Goal: Task Accomplishment & Management: Use online tool/utility

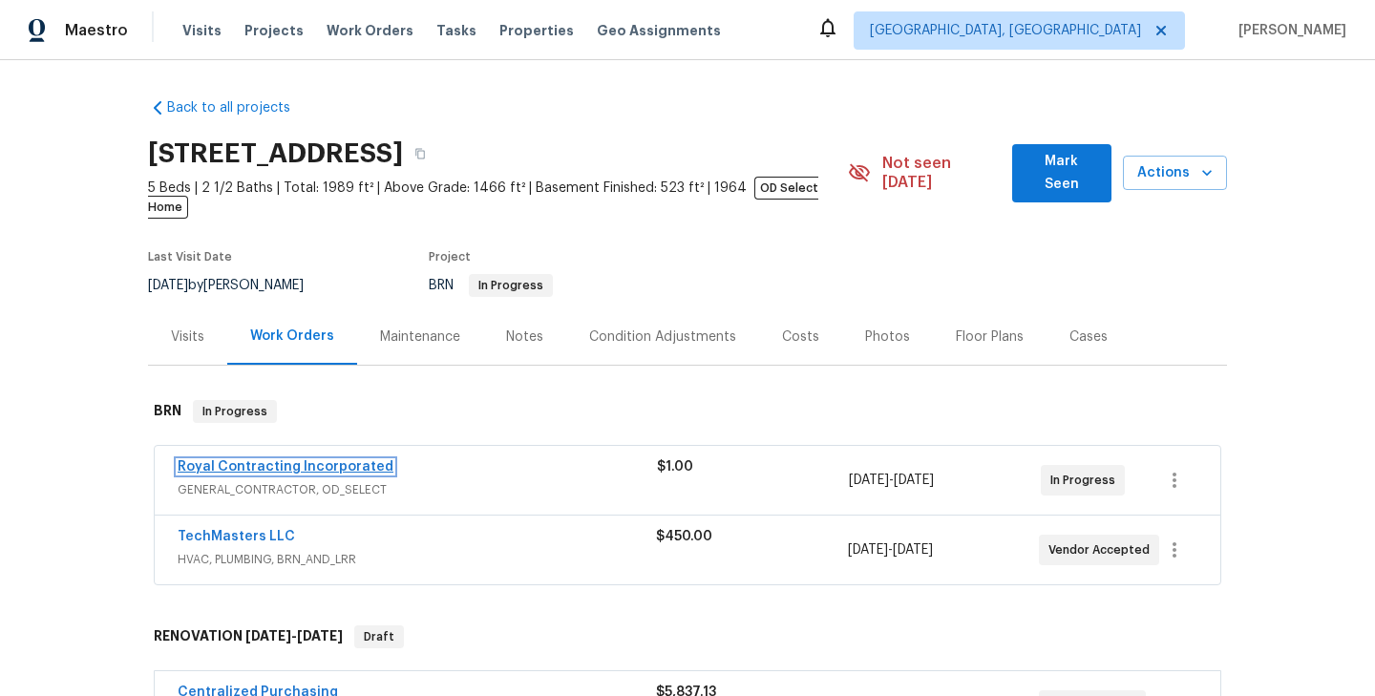
click at [313, 460] on link "Royal Contracting Incorporated" at bounding box center [286, 466] width 216 height 13
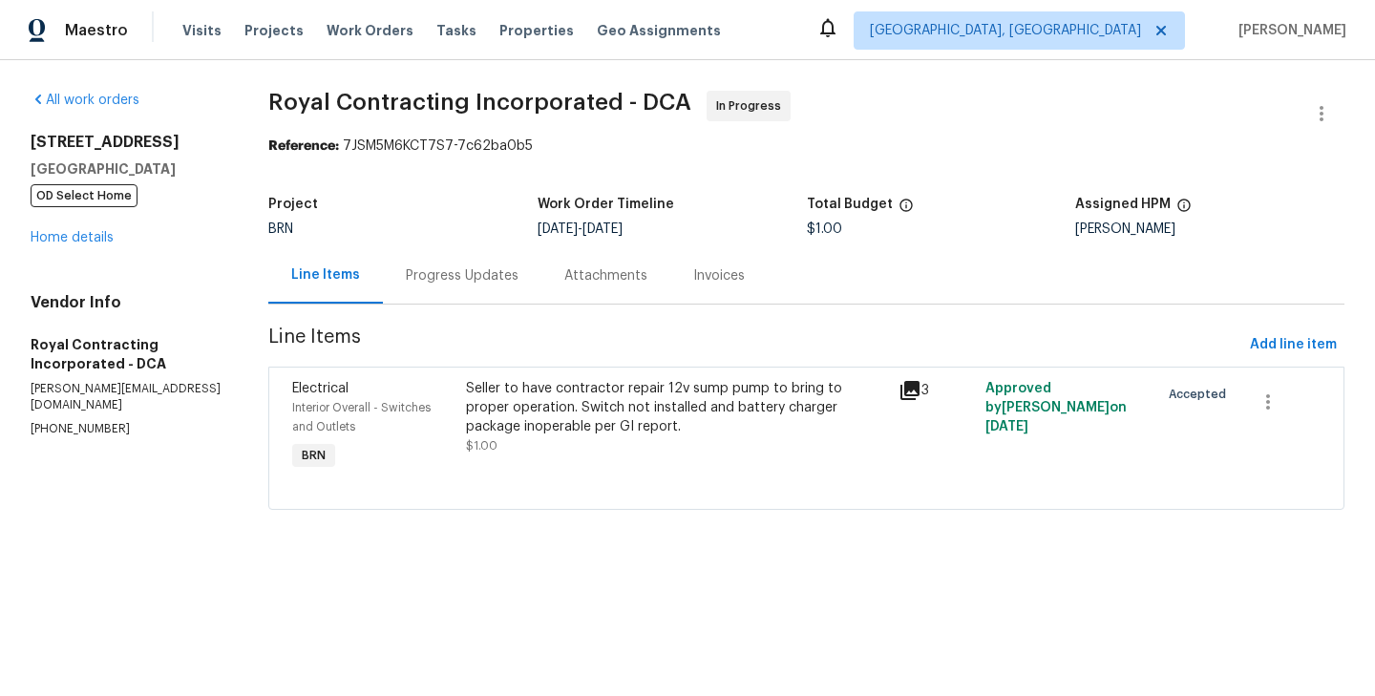
click at [448, 256] on div "Progress Updates" at bounding box center [462, 275] width 158 height 56
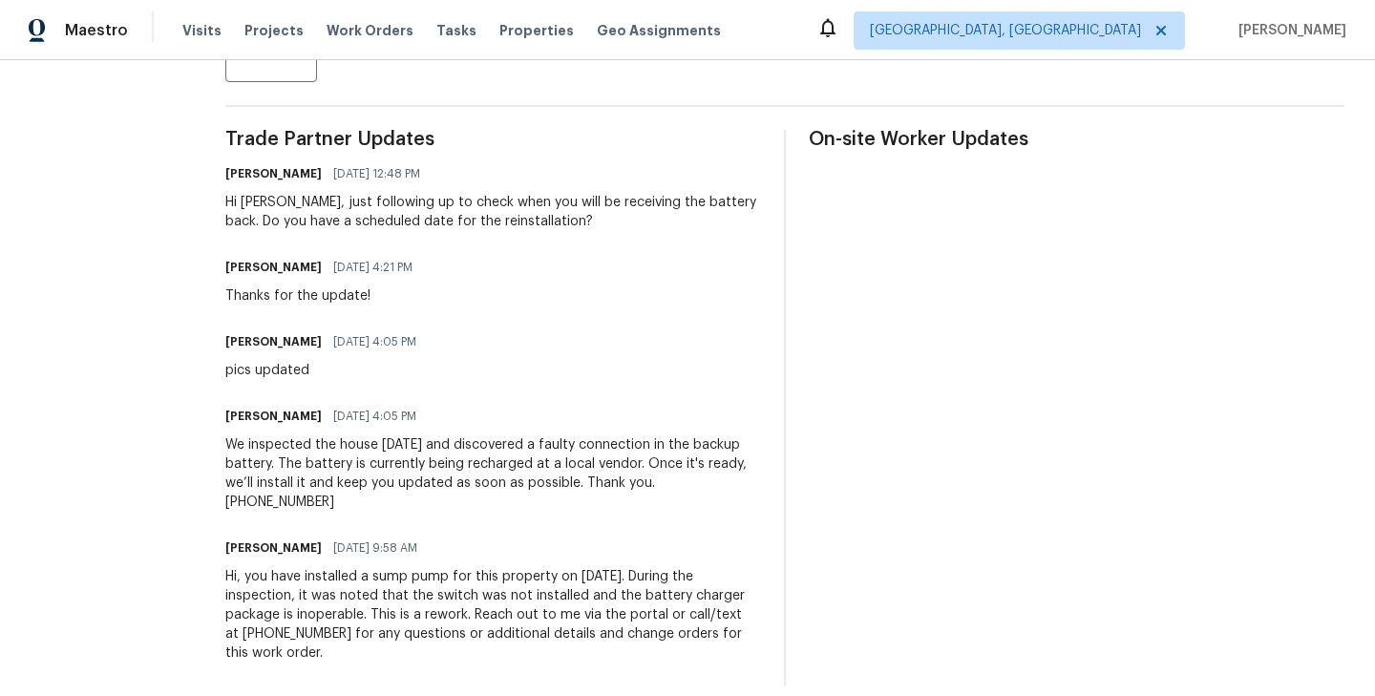
scroll to position [519, 0]
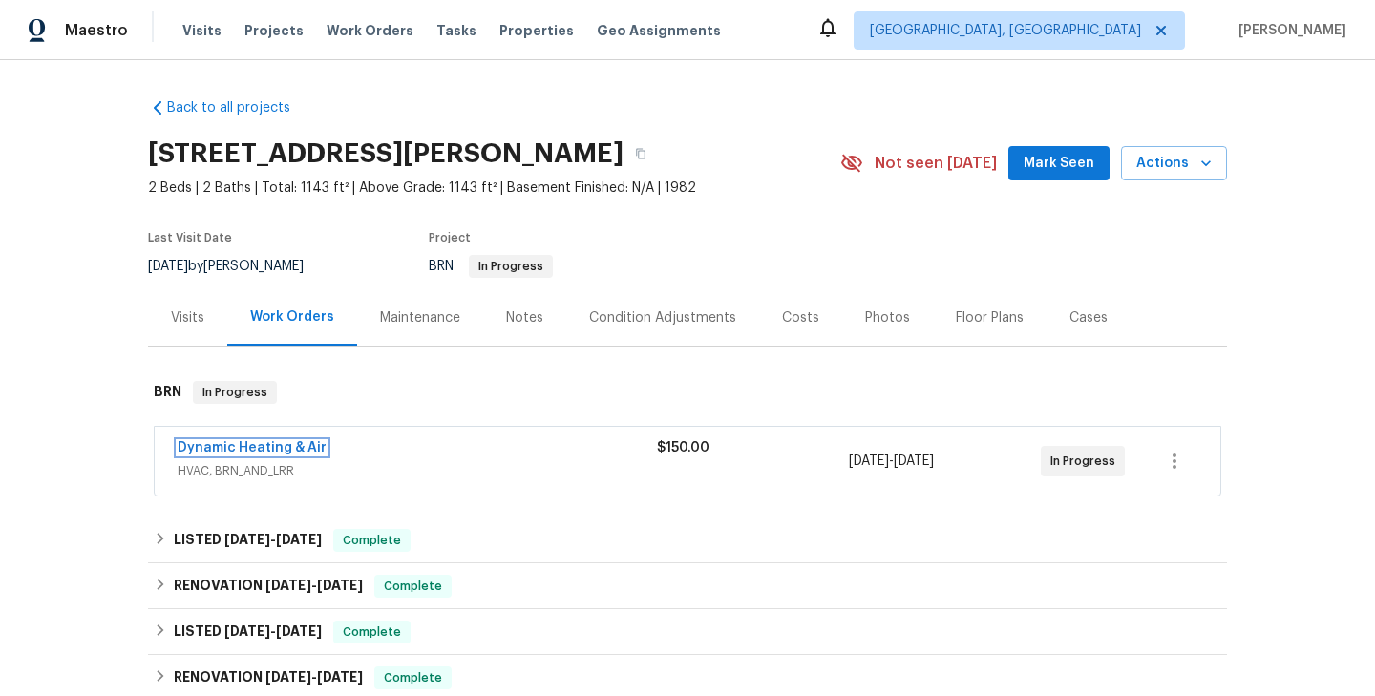
click at [280, 443] on link "Dynamic Heating & Air" at bounding box center [252, 447] width 149 height 13
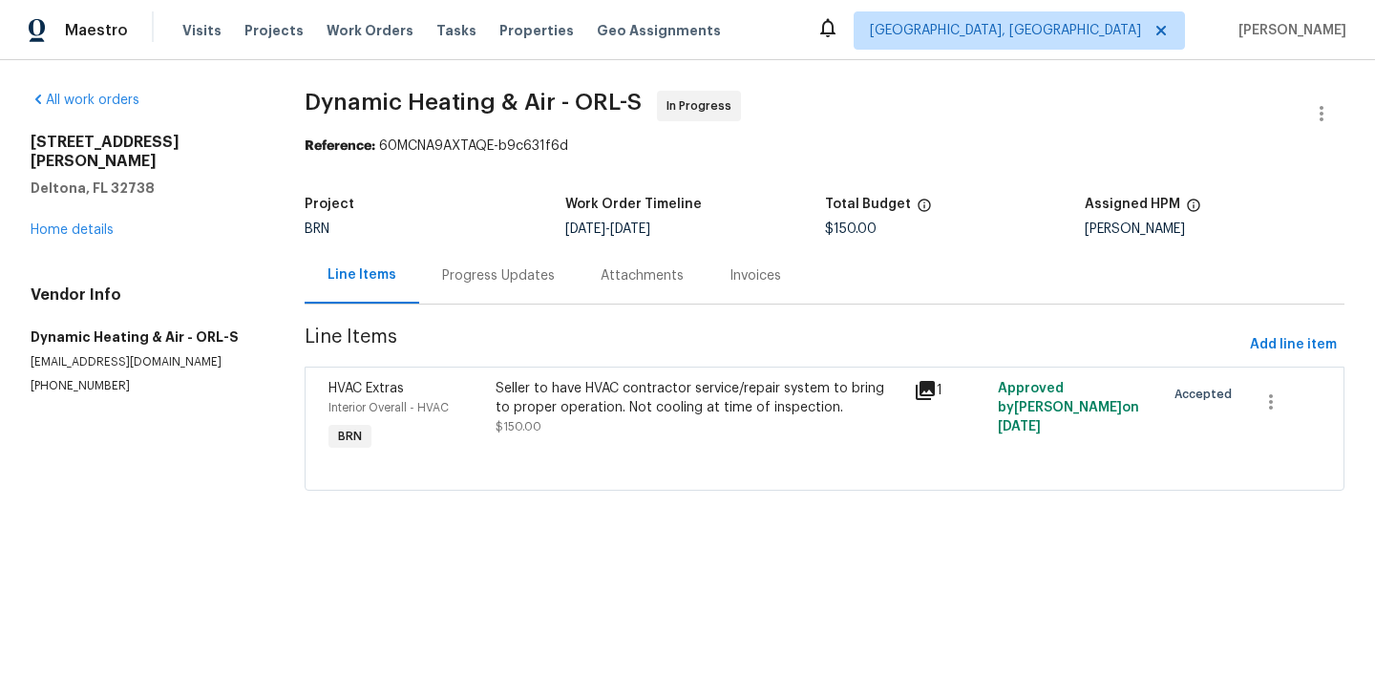
click at [526, 417] on div "Seller to have HVAC contractor service/repair system to bring to proper operati…" at bounding box center [698, 407] width 407 height 57
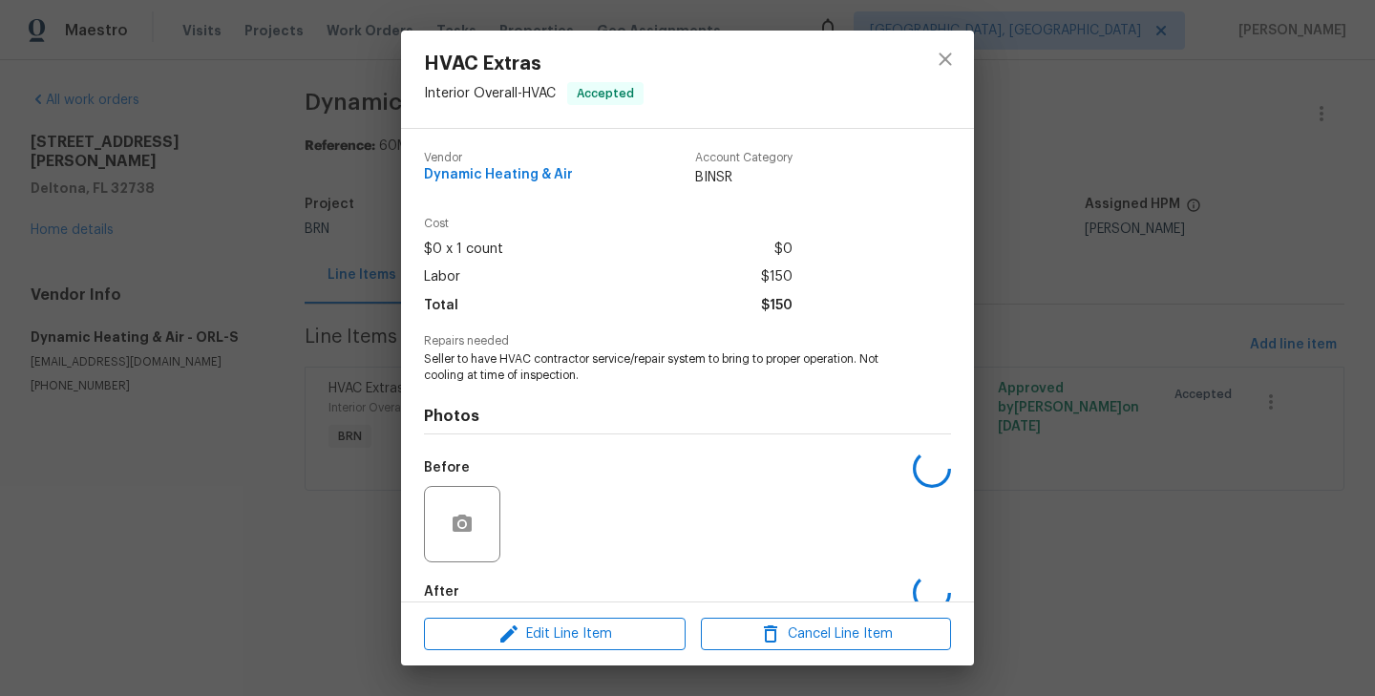
scroll to position [104, 0]
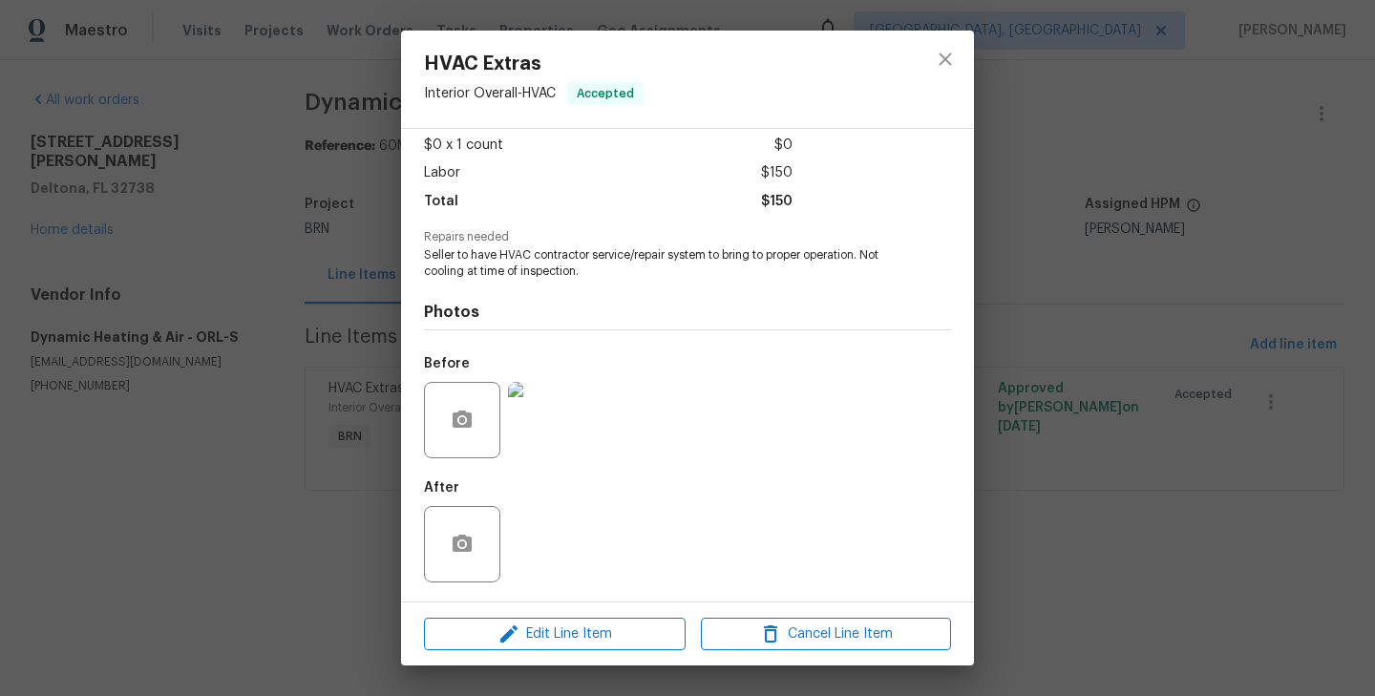
click at [533, 422] on img at bounding box center [546, 420] width 76 height 76
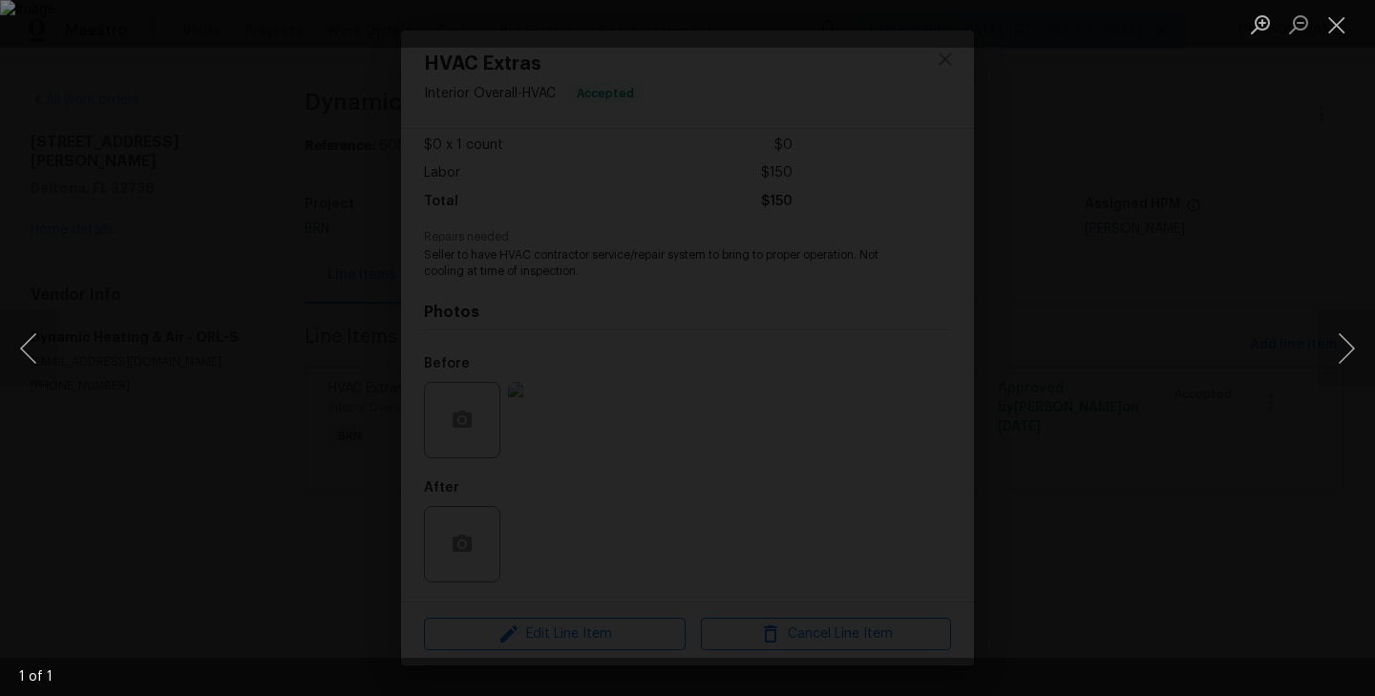
click at [137, 452] on div "Lightbox" at bounding box center [687, 348] width 1375 height 696
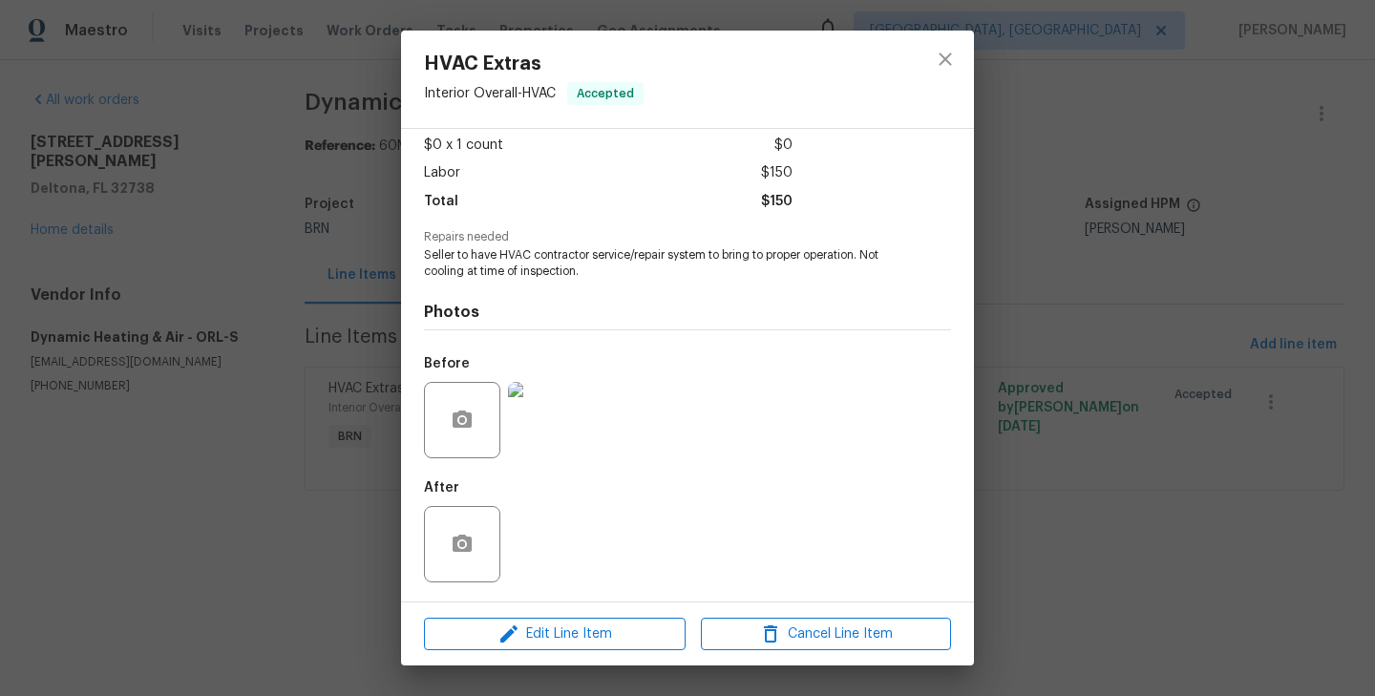
click at [320, 344] on div "HVAC Extras Interior Overall - HVAC Accepted Vendor Dynamic Heating & Air Accou…" at bounding box center [687, 348] width 1375 height 696
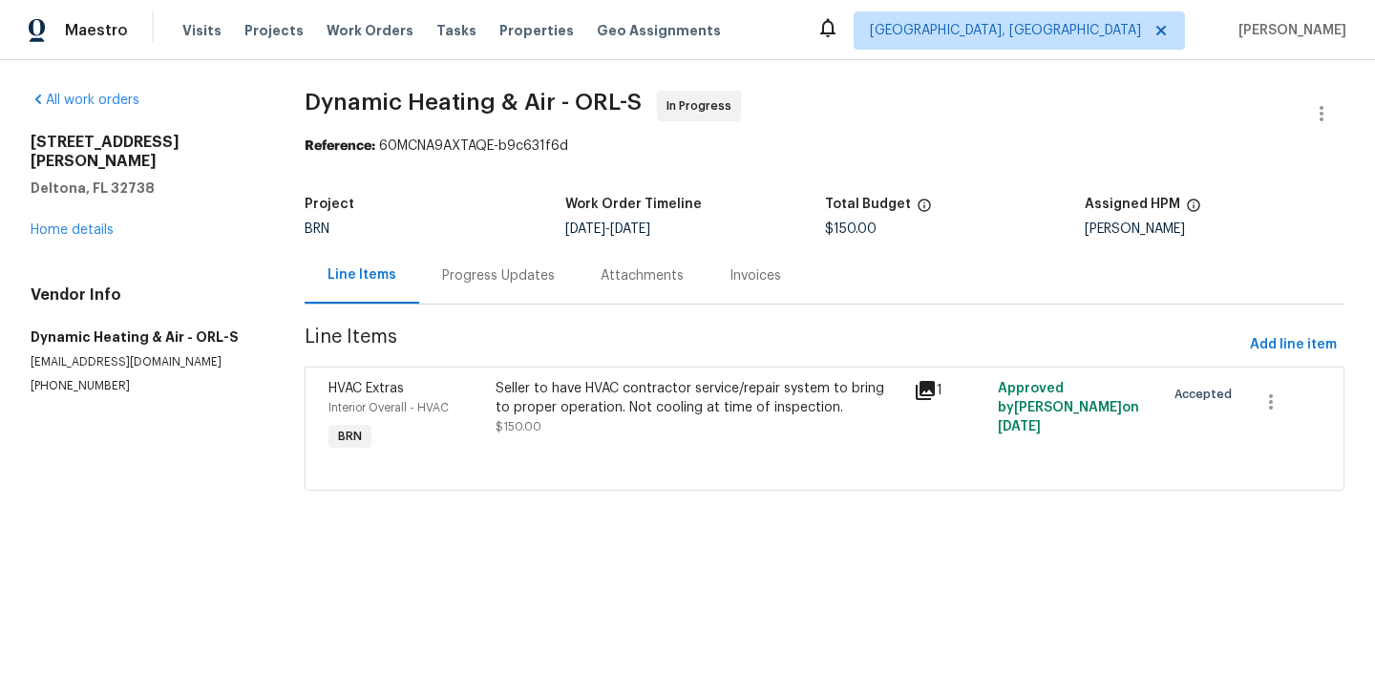
click at [491, 286] on div "Progress Updates" at bounding box center [498, 275] width 158 height 56
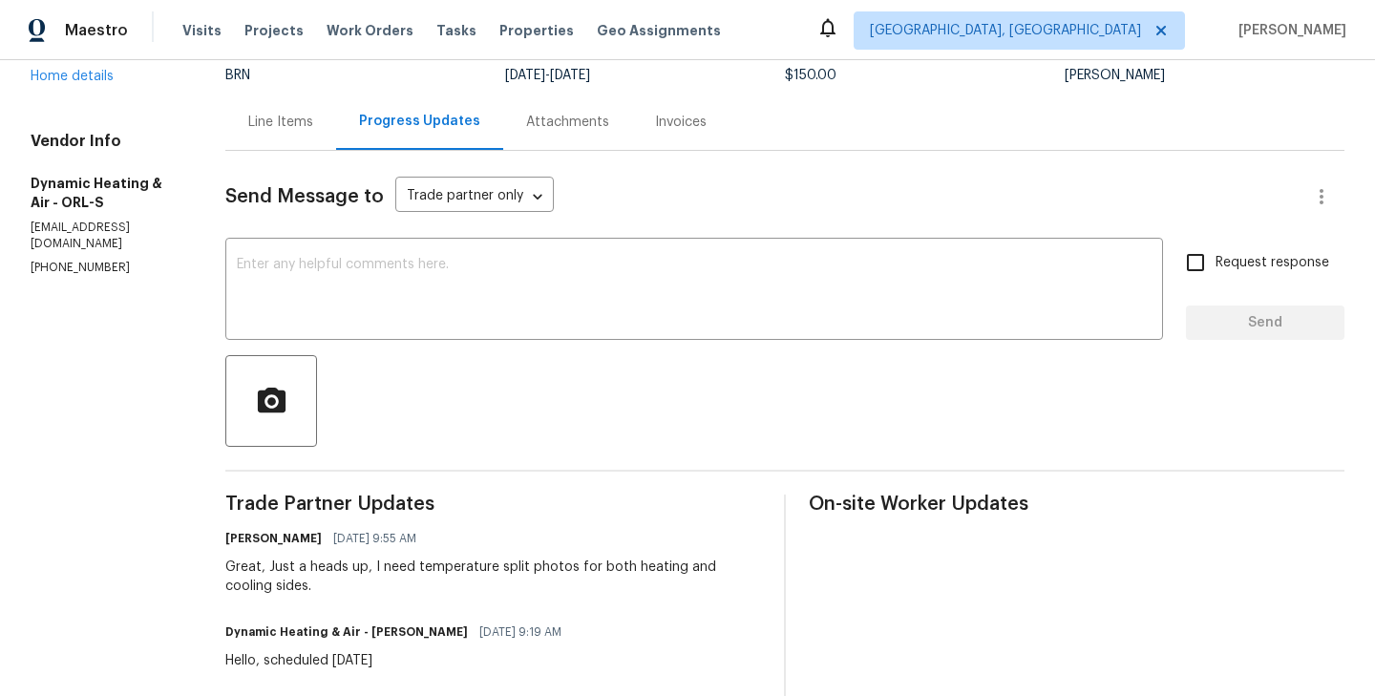
scroll to position [98, 0]
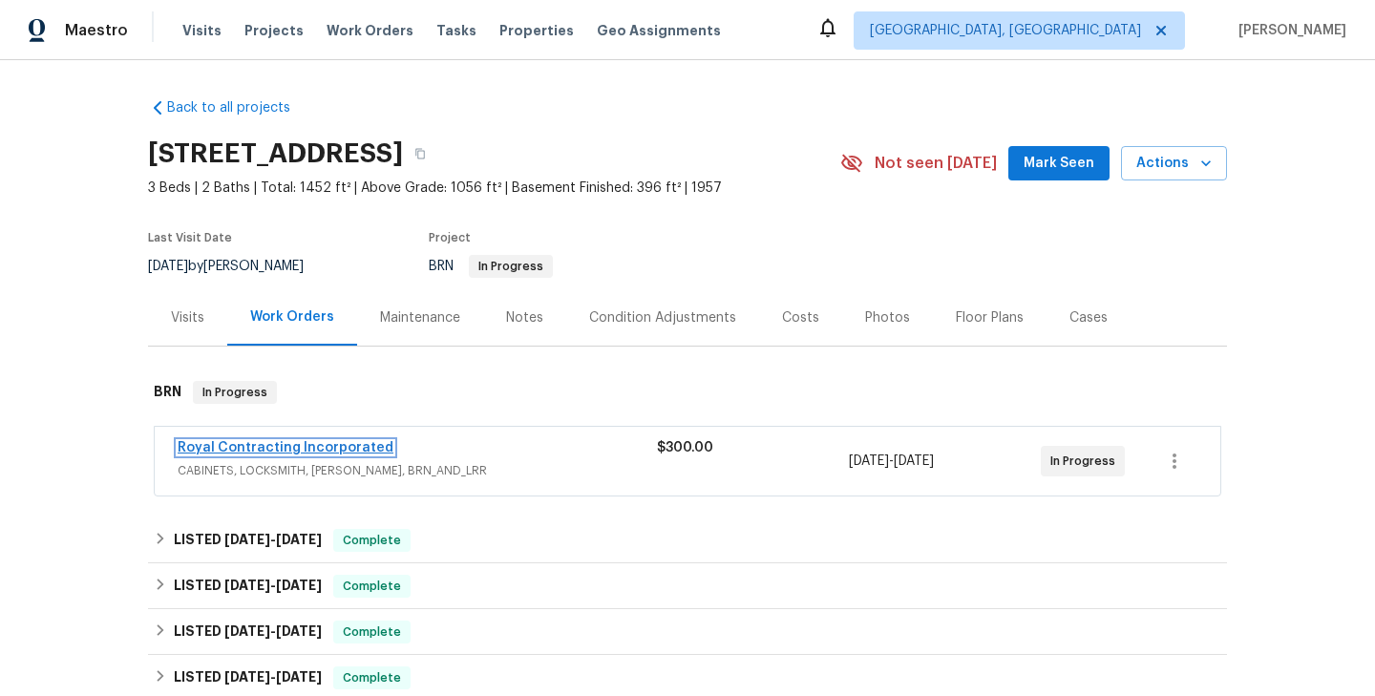
click at [328, 450] on link "Royal Contracting Incorporated" at bounding box center [286, 447] width 216 height 13
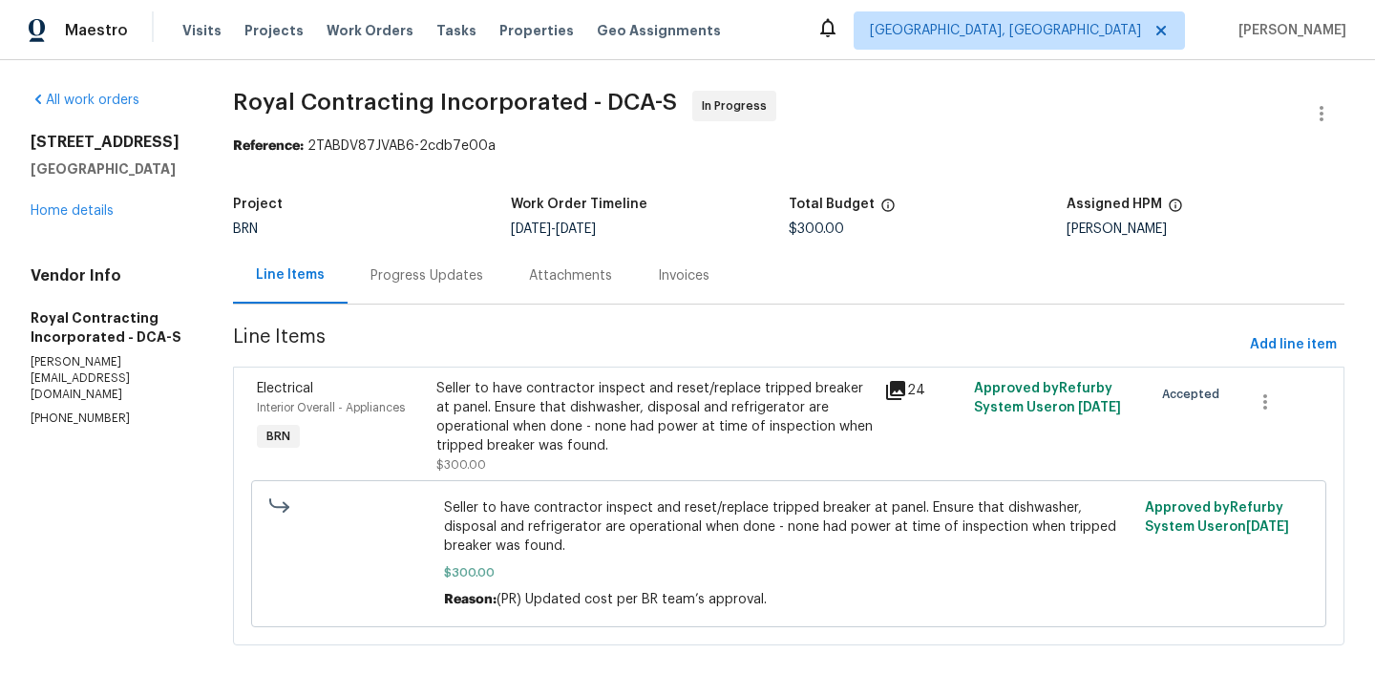
click at [431, 453] on div "Electrical Interior Overall - Appliances BRN" at bounding box center [340, 426] width 179 height 107
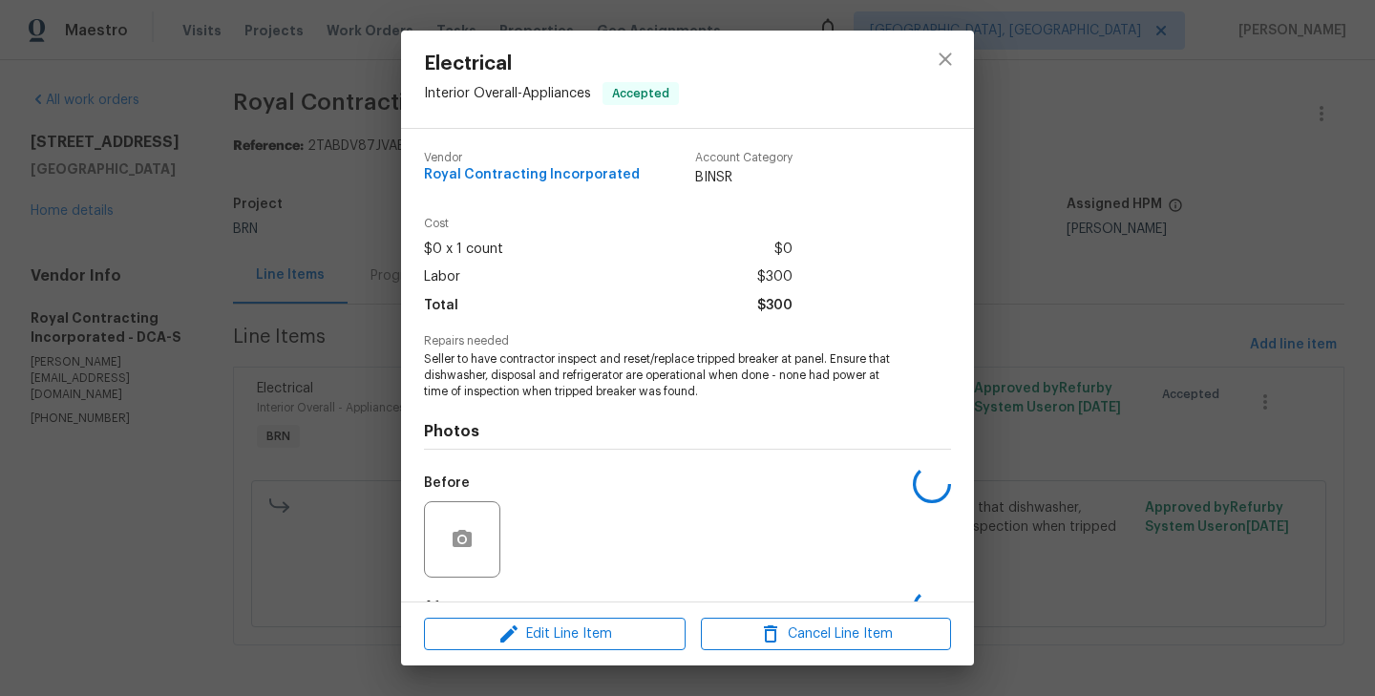
scroll to position [119, 0]
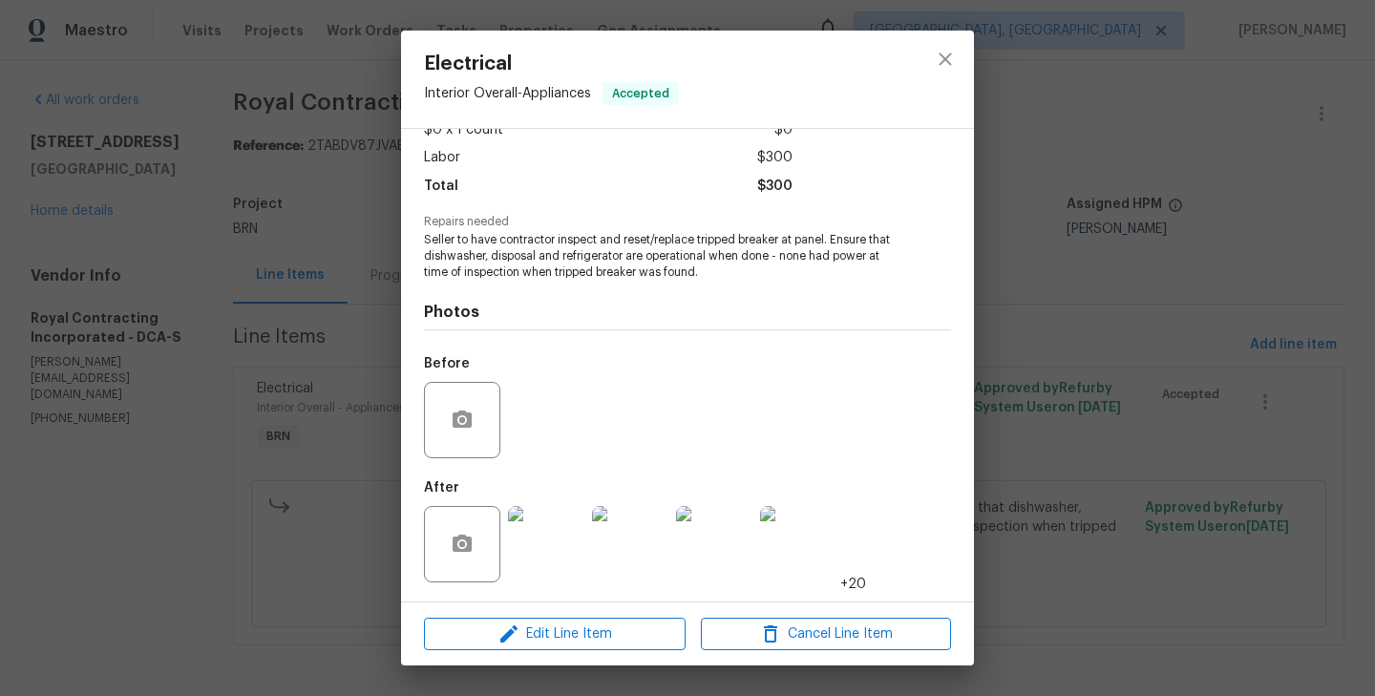
click at [534, 555] on img at bounding box center [546, 544] width 76 height 76
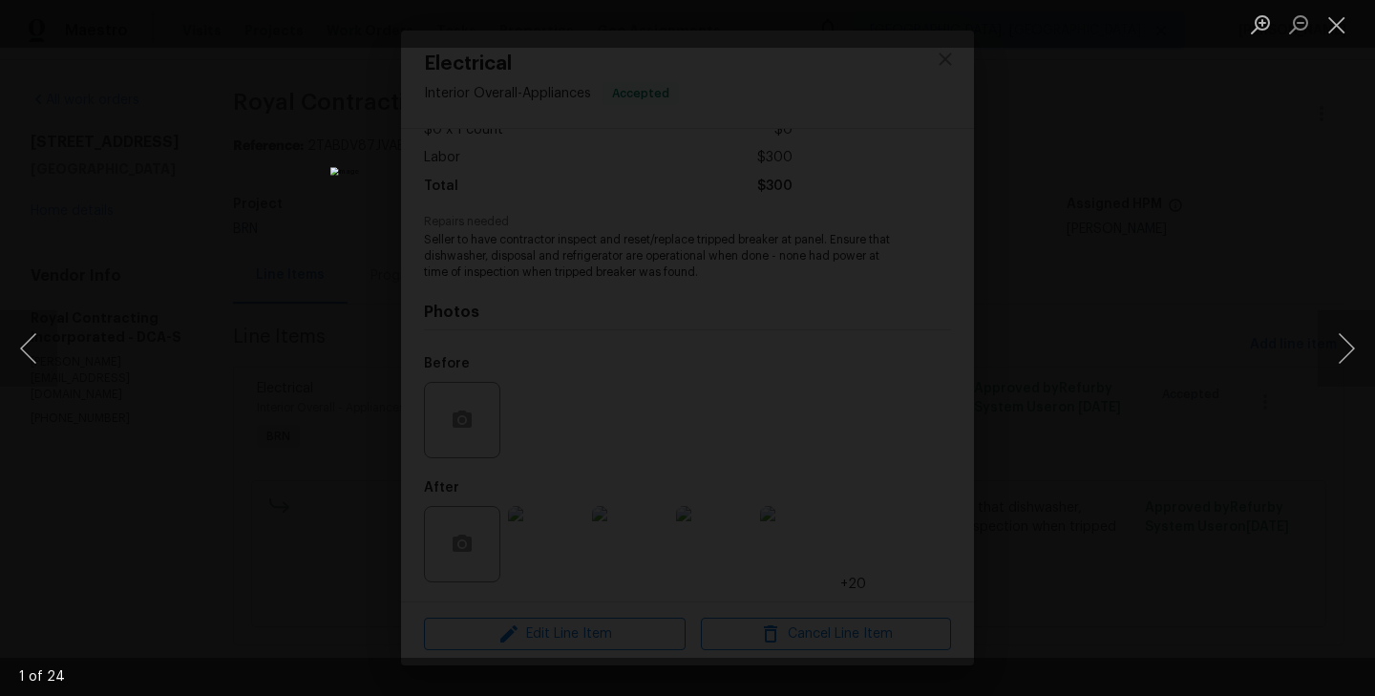
click at [179, 391] on div "Lightbox" at bounding box center [687, 348] width 1375 height 696
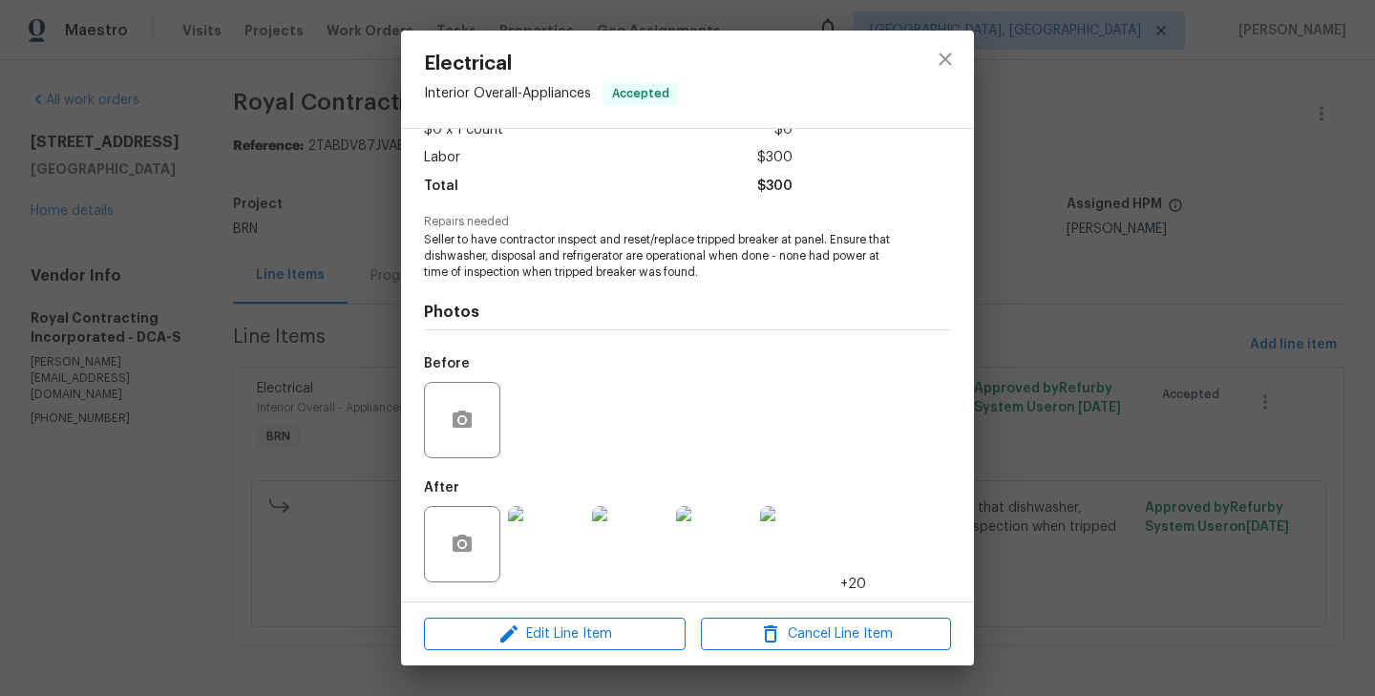
click at [560, 529] on img at bounding box center [546, 544] width 76 height 76
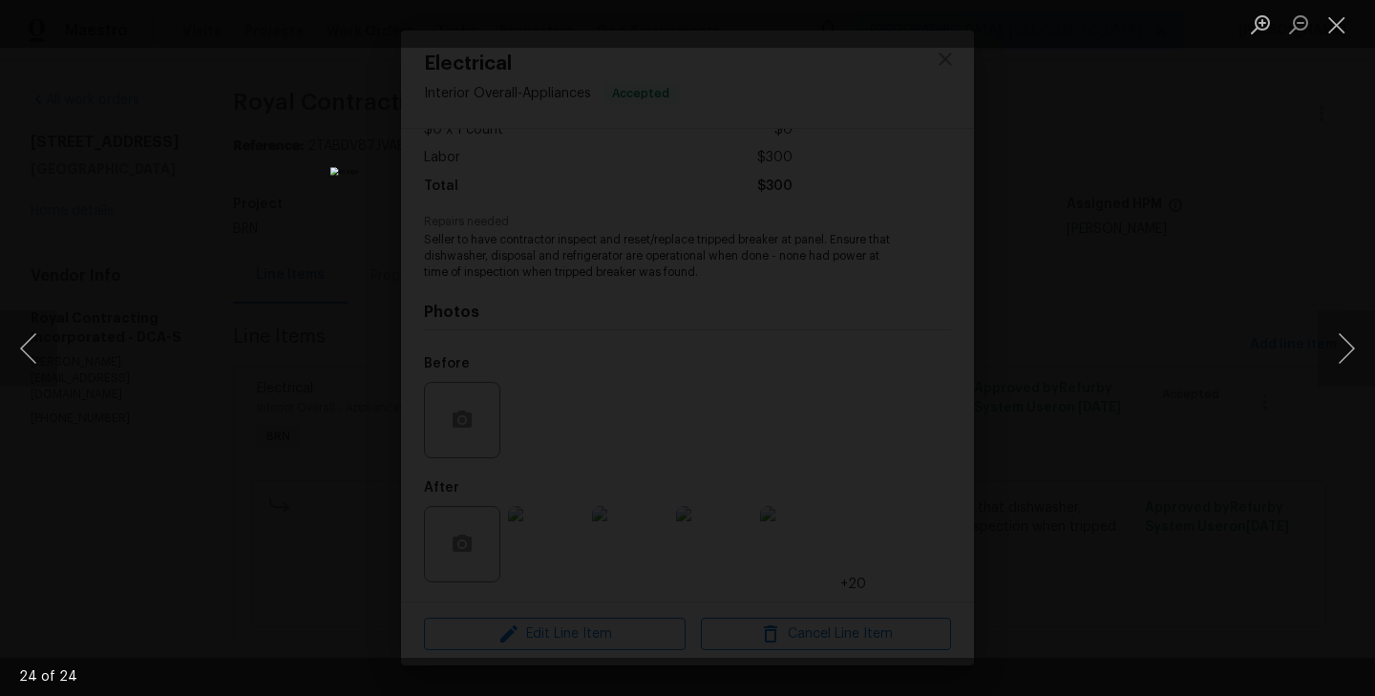
click at [339, 388] on div "Lightbox" at bounding box center [687, 348] width 1375 height 696
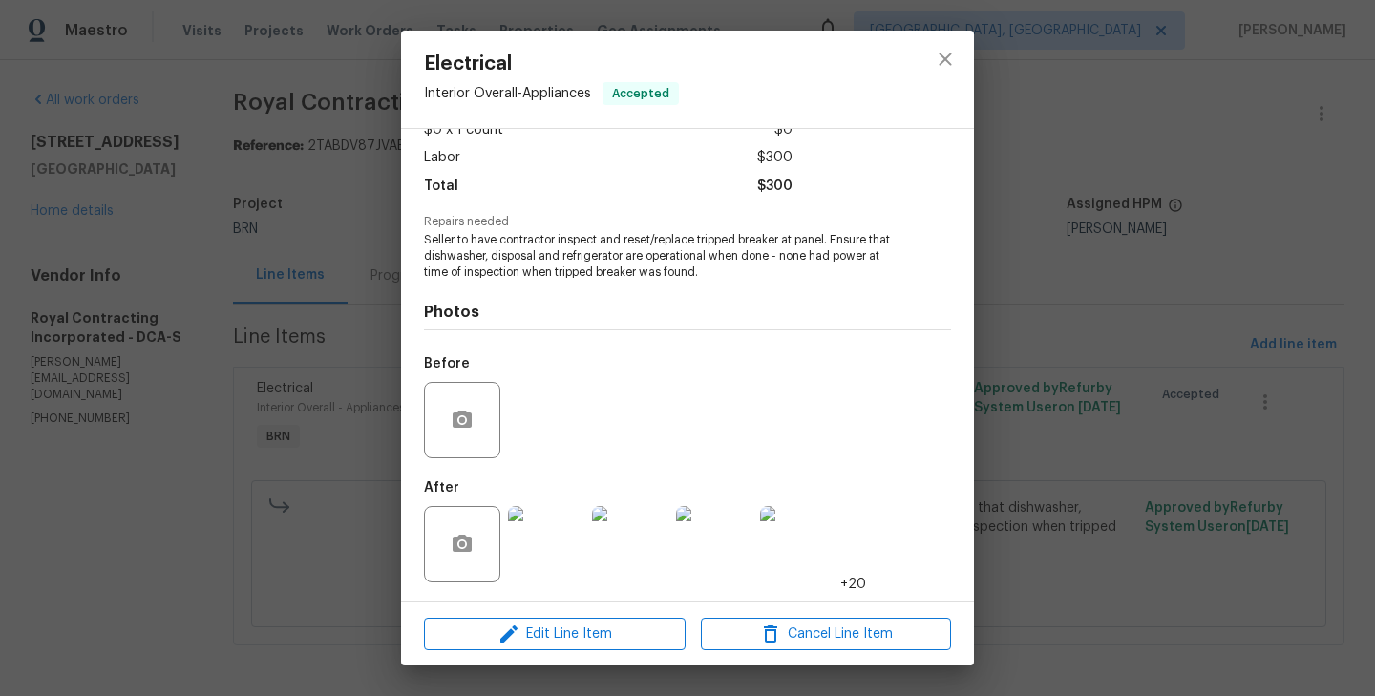
click at [273, 434] on div "Electrical Interior Overall - Appliances Accepted Vendor Royal Contracting Inco…" at bounding box center [687, 348] width 1375 height 696
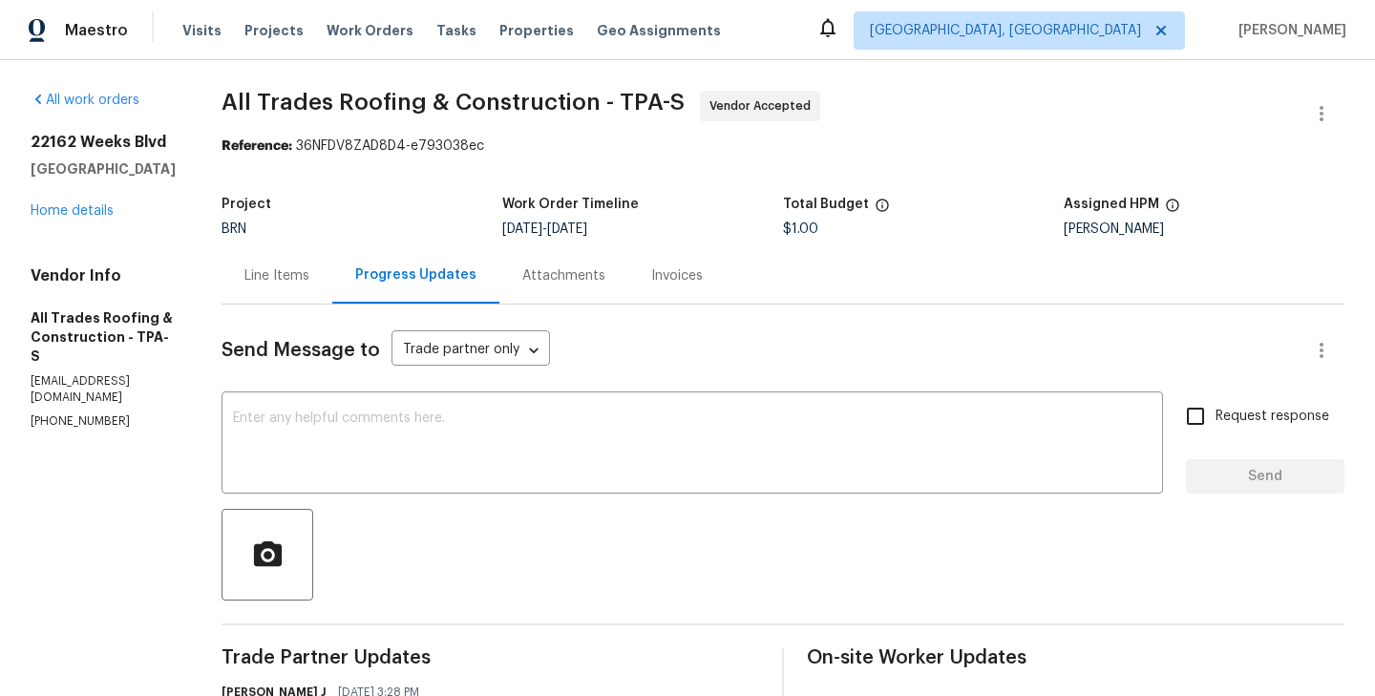
click at [258, 280] on div "Line Items" at bounding box center [276, 275] width 65 height 19
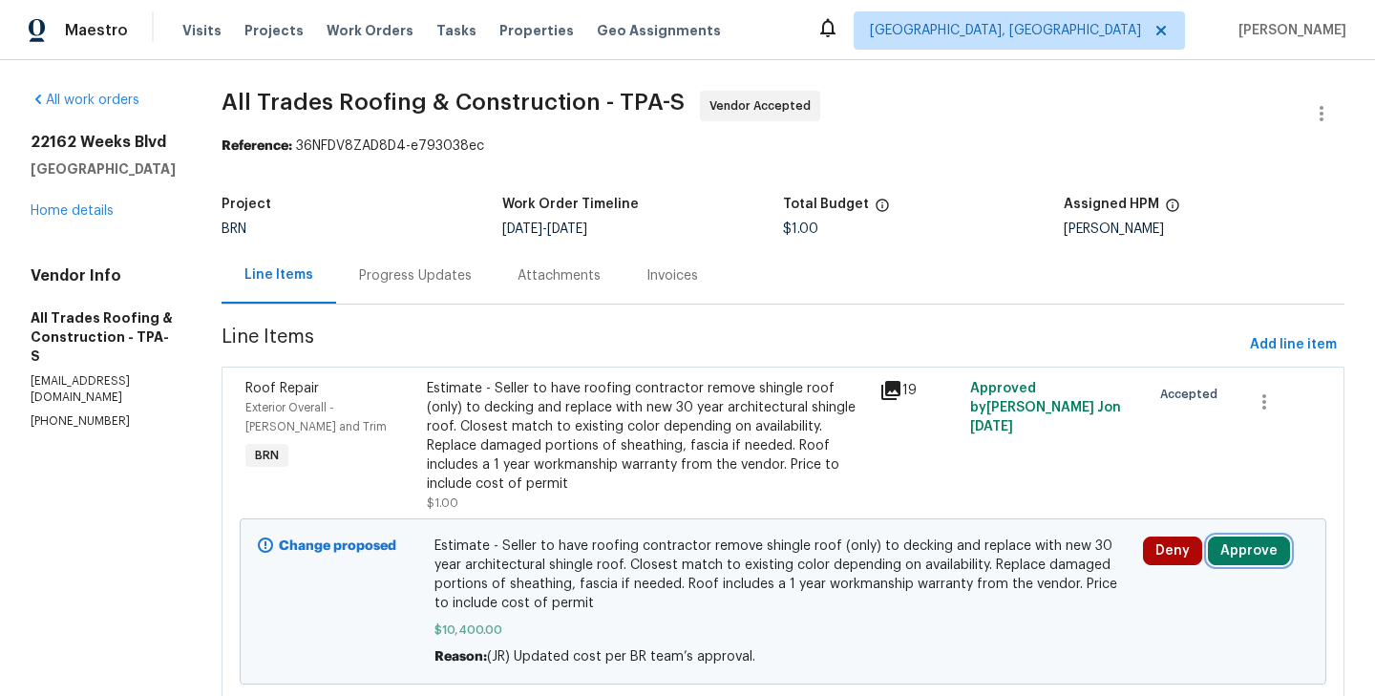
click at [1262, 537] on button "Approve" at bounding box center [1249, 551] width 82 height 29
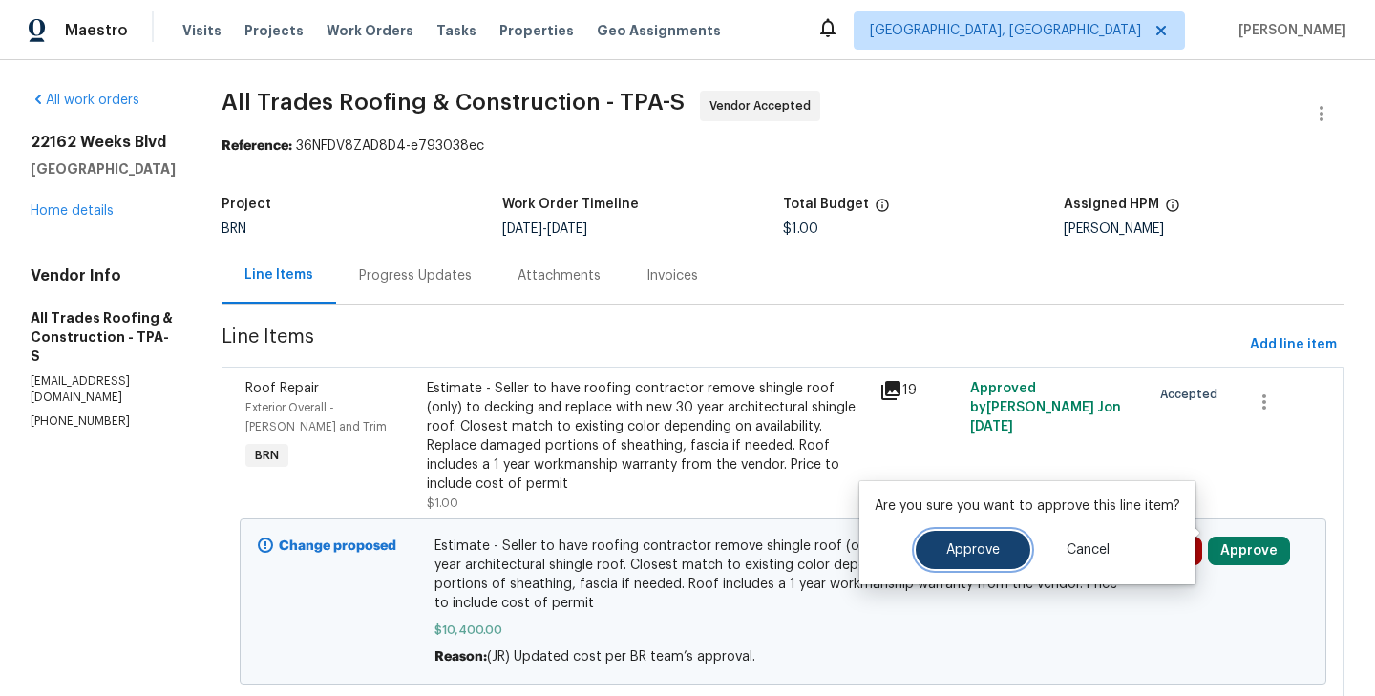
click at [990, 533] on button "Approve" at bounding box center [973, 550] width 115 height 38
